Goal: Transaction & Acquisition: Purchase product/service

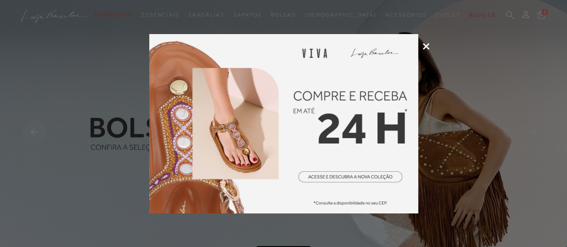
click at [426, 44] on icon at bounding box center [426, 46] width 7 height 7
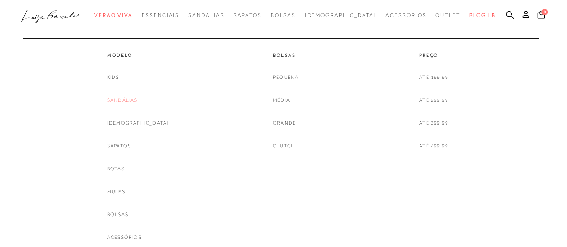
click at [138, 103] on link "Sandálias" at bounding box center [122, 100] width 30 height 9
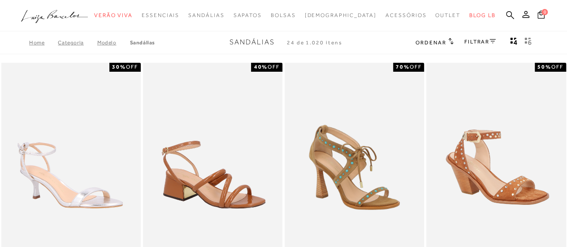
click at [481, 42] on link "FILTRAR" at bounding box center [480, 42] width 31 height 6
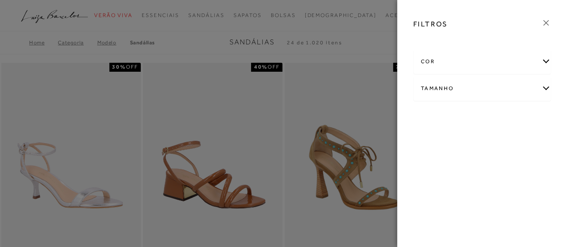
click at [545, 87] on div "Tamanho" at bounding box center [482, 89] width 137 height 24
click at [438, 182] on link "Ver mais..." at bounding box center [438, 180] width 24 height 7
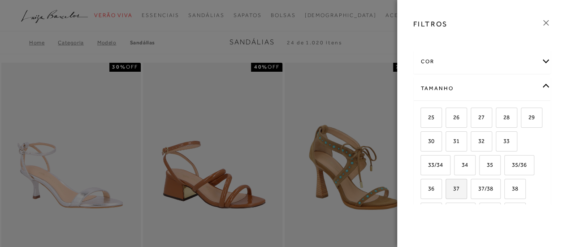
click at [460, 185] on span "37" at bounding box center [453, 188] width 13 height 7
click at [453, 186] on input "37" at bounding box center [448, 190] width 9 height 9
checkbox input "true"
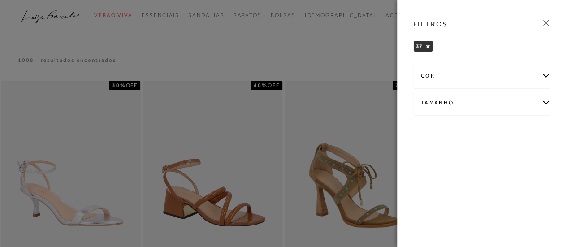
click at [352, 47] on div at bounding box center [283, 123] width 567 height 247
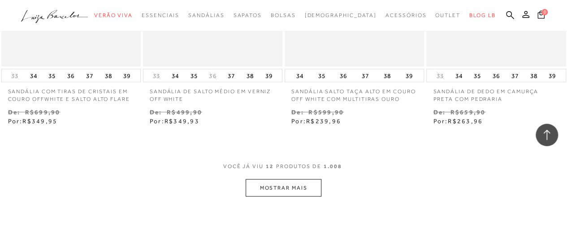
scroll to position [807, 0]
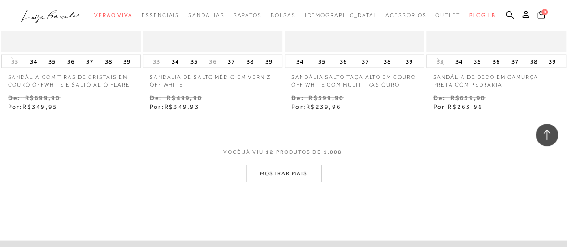
click at [296, 176] on button "MOSTRAR MAIS" at bounding box center [283, 173] width 75 height 17
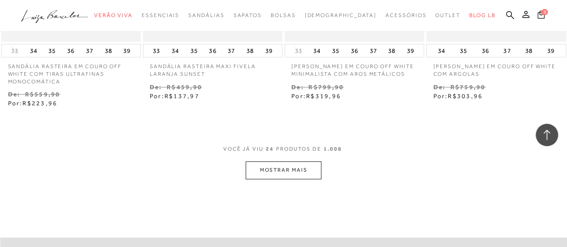
scroll to position [1659, 0]
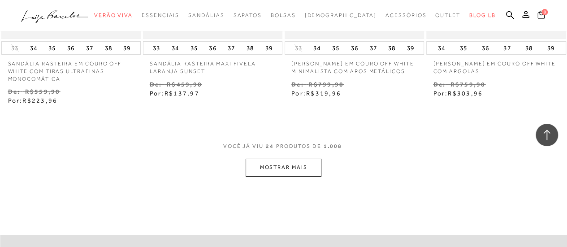
click at [307, 161] on button "MOSTRAR MAIS" at bounding box center [283, 167] width 75 height 17
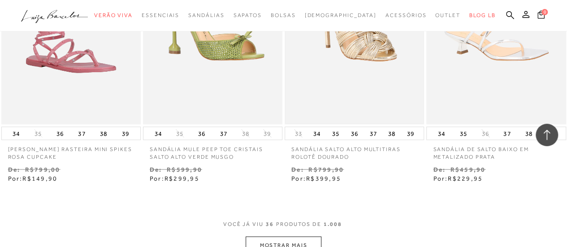
scroll to position [2511, 0]
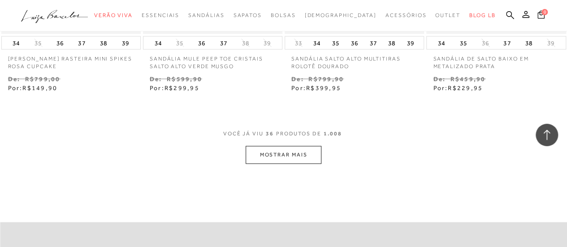
click at [284, 147] on button "MOSTRAR MAIS" at bounding box center [283, 154] width 75 height 17
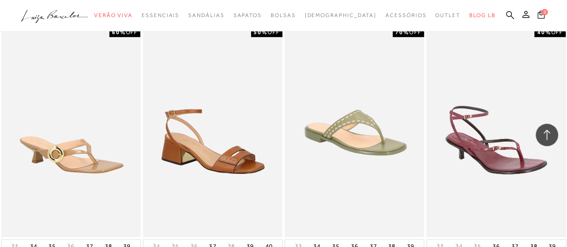
scroll to position [3363, 0]
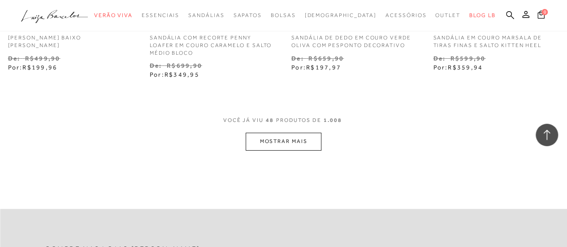
click at [304, 137] on button "MOSTRAR MAIS" at bounding box center [283, 141] width 75 height 17
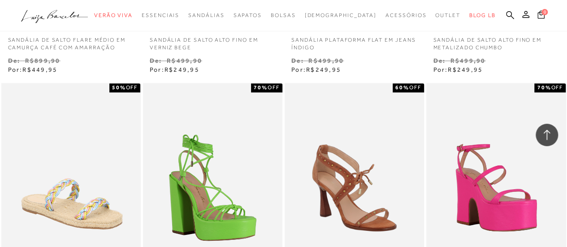
scroll to position [4081, 0]
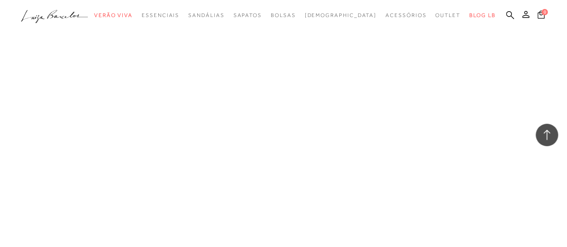
drag, startPoint x: 219, startPoint y: 75, endPoint x: 196, endPoint y: 157, distance: 84.2
click at [0, 0] on link "Salto Baixo" at bounding box center [0, 0] width 0 height 0
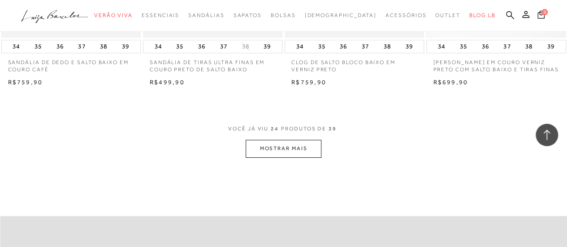
scroll to position [1659, 0]
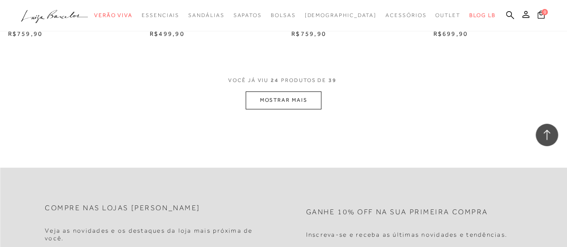
click at [302, 99] on button "MOSTRAR MAIS" at bounding box center [283, 99] width 75 height 17
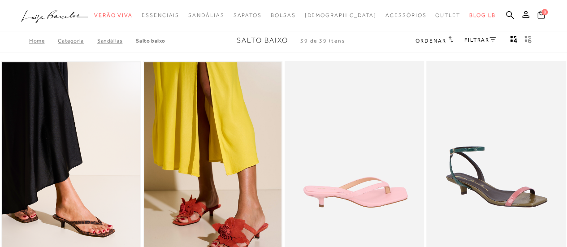
scroll to position [0, 0]
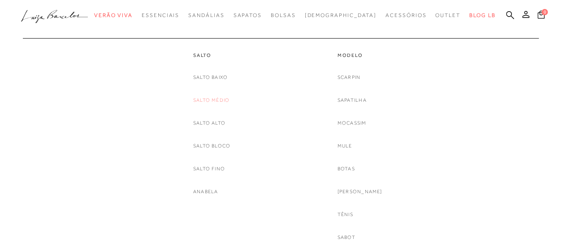
click at [222, 100] on link "Salto Médio" at bounding box center [211, 100] width 36 height 9
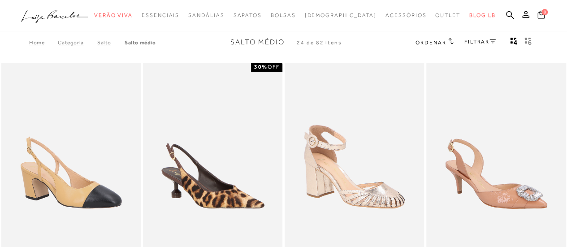
click at [479, 44] on link "FILTRAR" at bounding box center [480, 42] width 31 height 6
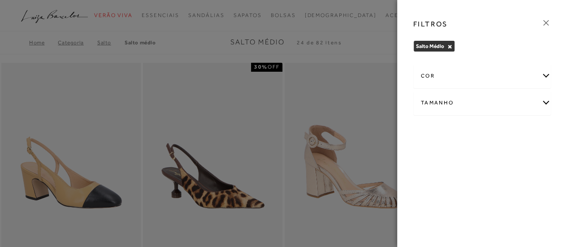
click at [546, 104] on div "Tamanho" at bounding box center [482, 103] width 137 height 24
click at [534, 131] on label "37" at bounding box center [532, 131] width 21 height 19
click at [529, 131] on input "37" at bounding box center [524, 133] width 9 height 9
checkbox input "true"
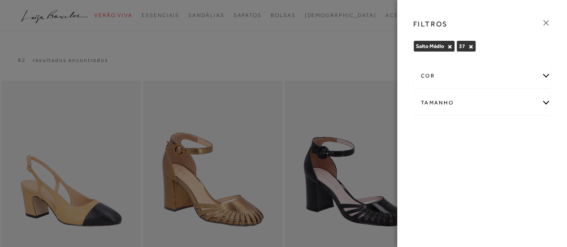
click at [283, 48] on div at bounding box center [283, 123] width 567 height 247
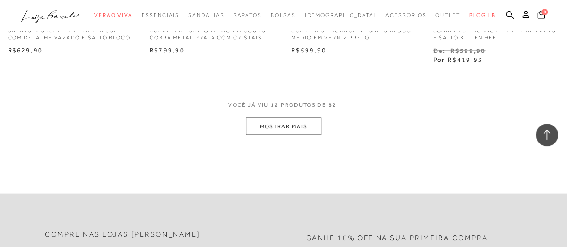
scroll to position [852, 0]
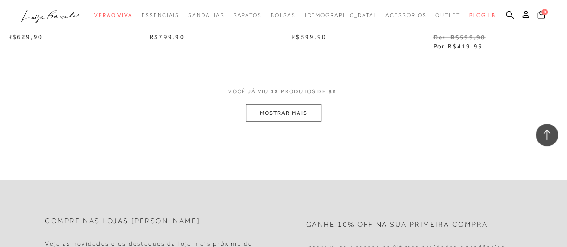
click at [304, 117] on button "MOSTRAR MAIS" at bounding box center [283, 112] width 75 height 17
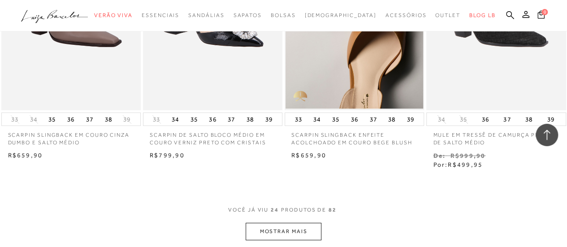
scroll to position [1570, 0]
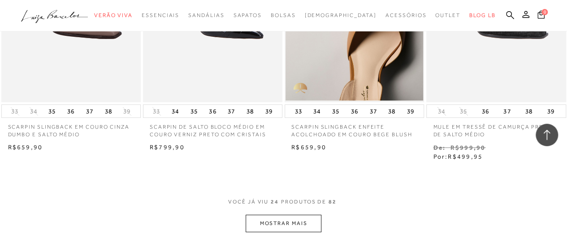
click at [291, 222] on button "MOSTRAR MAIS" at bounding box center [283, 223] width 75 height 17
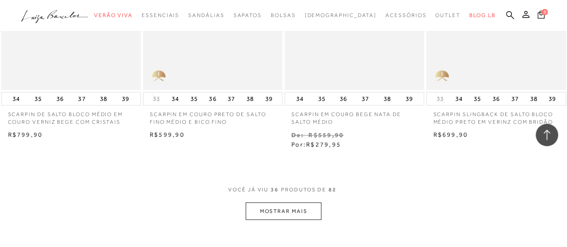
scroll to position [2511, 0]
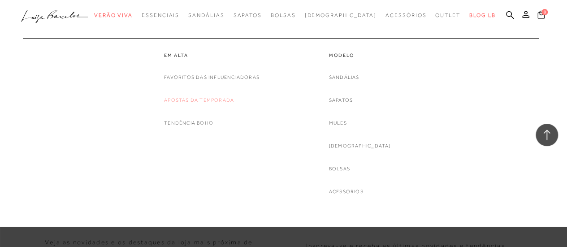
click at [186, 102] on link "Apostas da Temporada" at bounding box center [199, 100] width 70 height 9
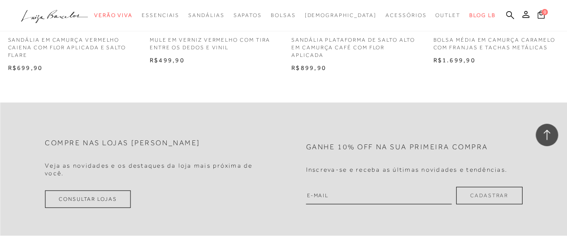
scroll to position [1076, 0]
